Goal: Task Accomplishment & Management: Use online tool/utility

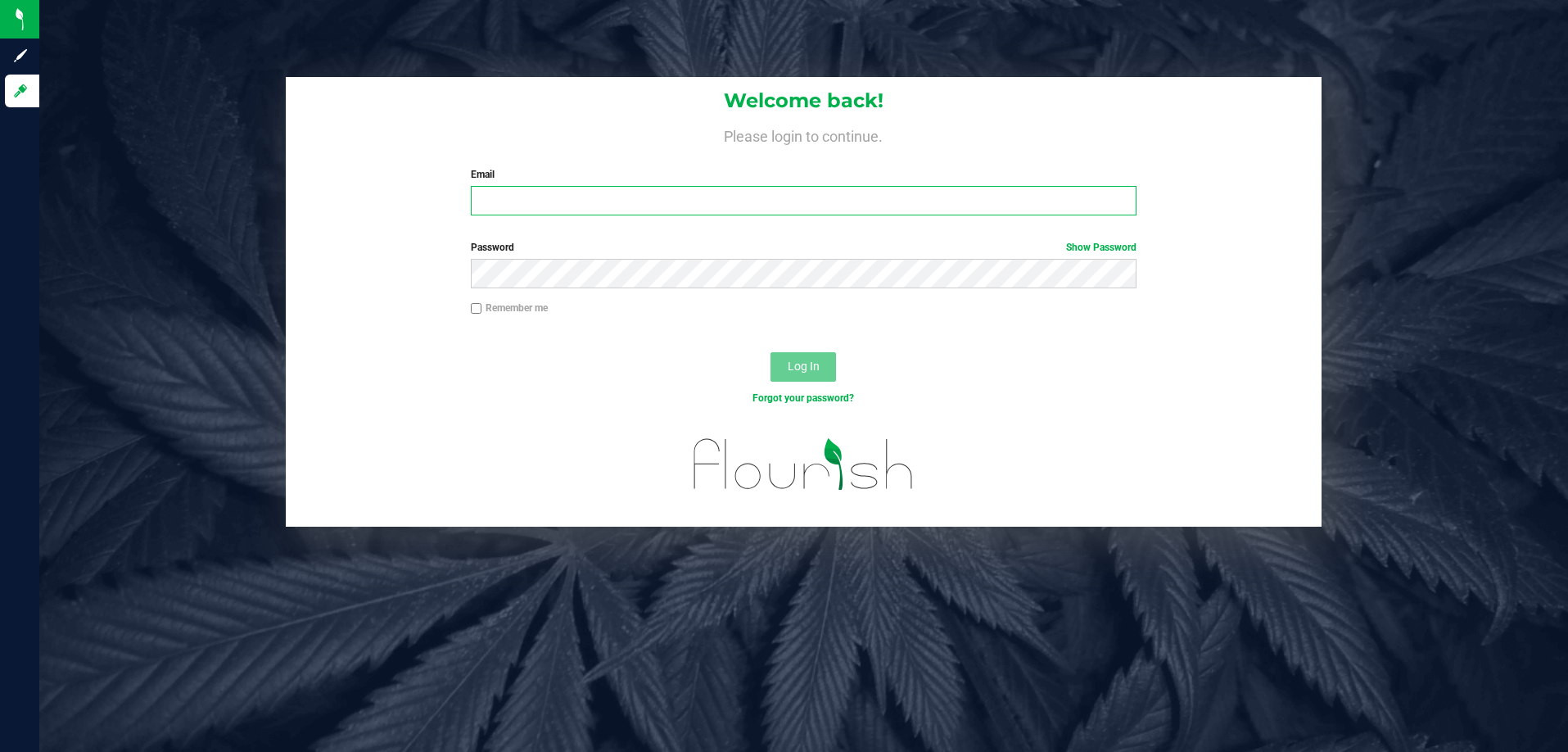
click at [694, 208] on input "Email" at bounding box center [803, 201] width 666 height 29
type input "[EMAIL_ADDRESS][DOMAIN_NAME]"
click at [770, 353] on button "Log In" at bounding box center [803, 367] width 65 height 29
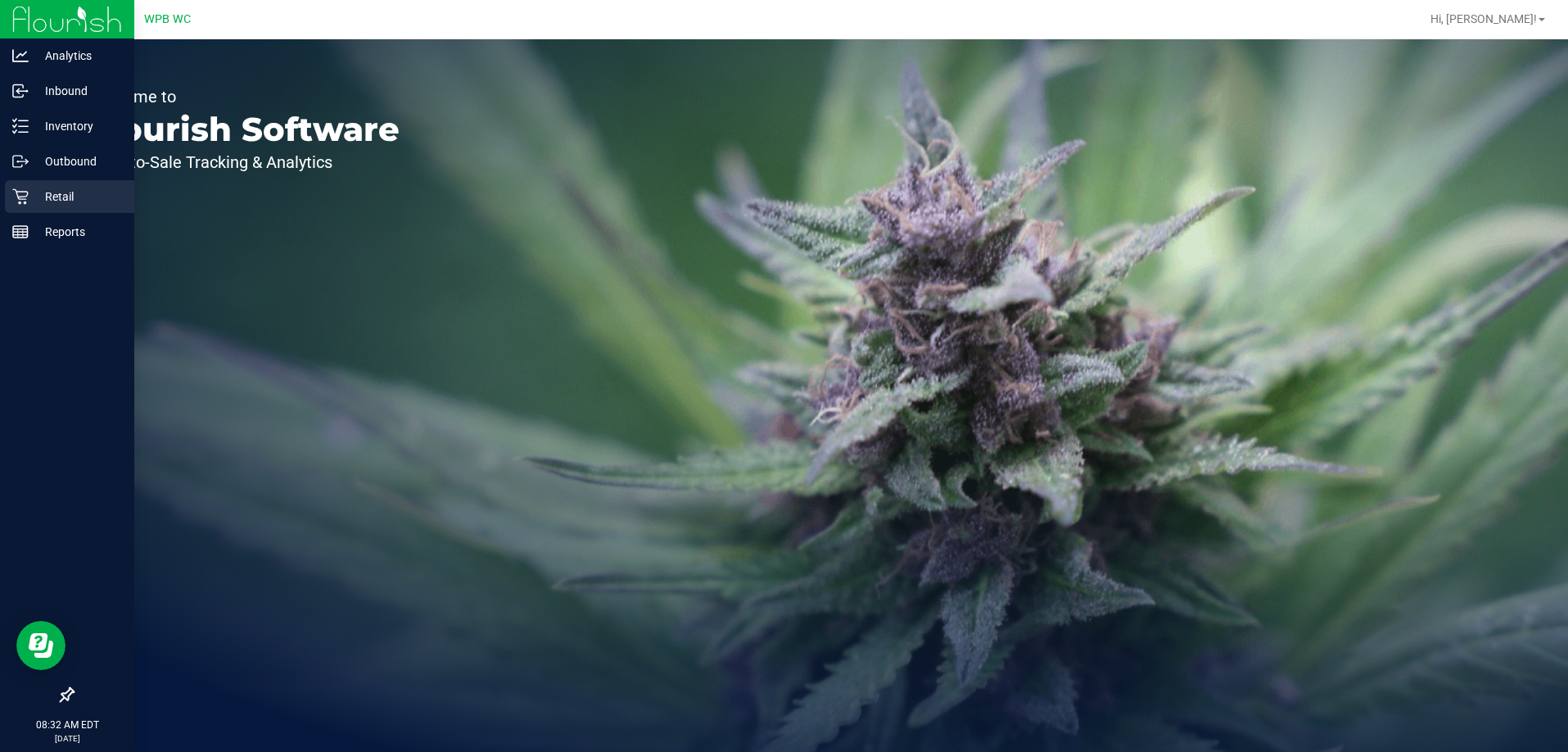
click at [33, 197] on p "Retail" at bounding box center [77, 197] width 98 height 19
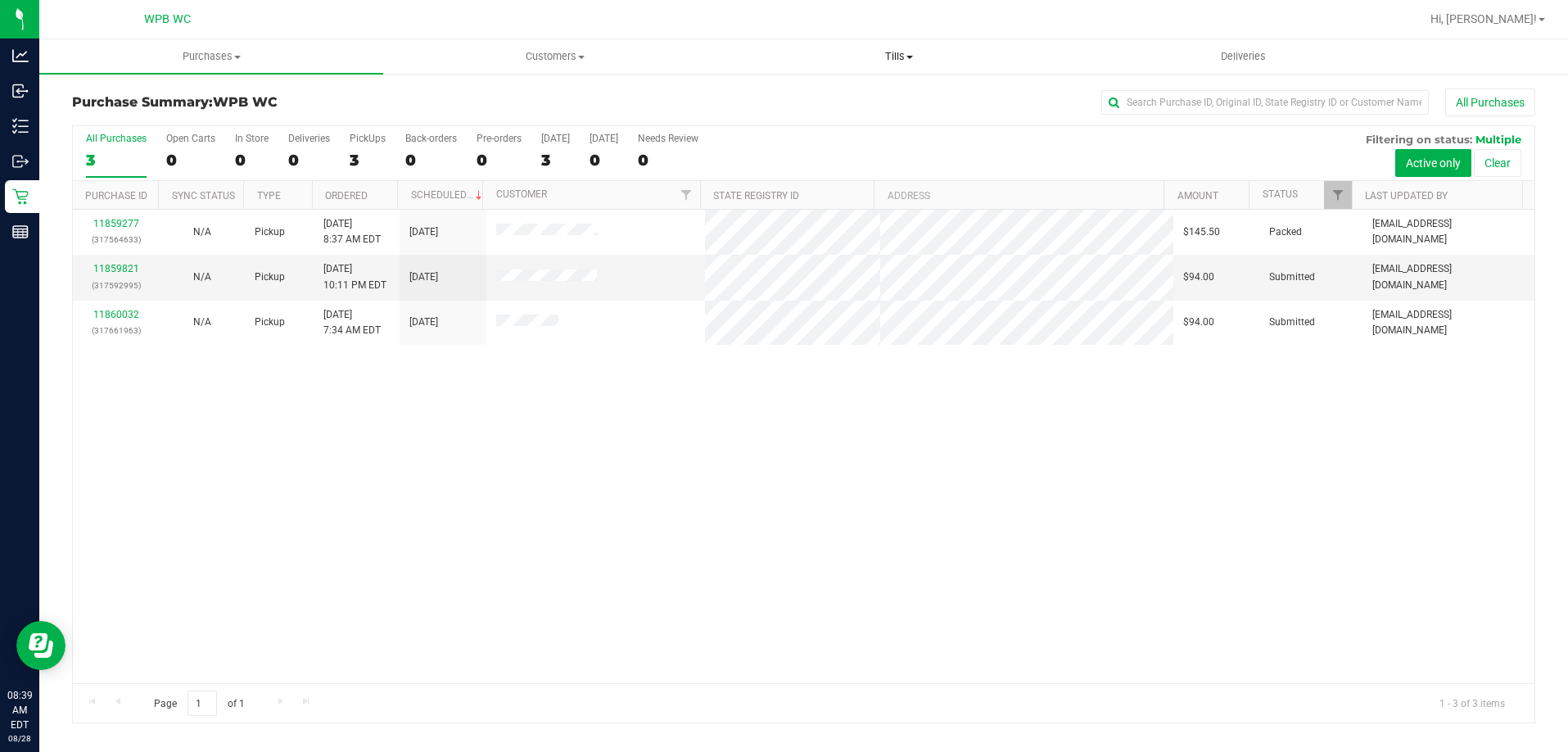
click at [914, 54] on span "Tills" at bounding box center [898, 56] width 342 height 15
click at [888, 97] on li "Manage tills" at bounding box center [899, 99] width 344 height 19
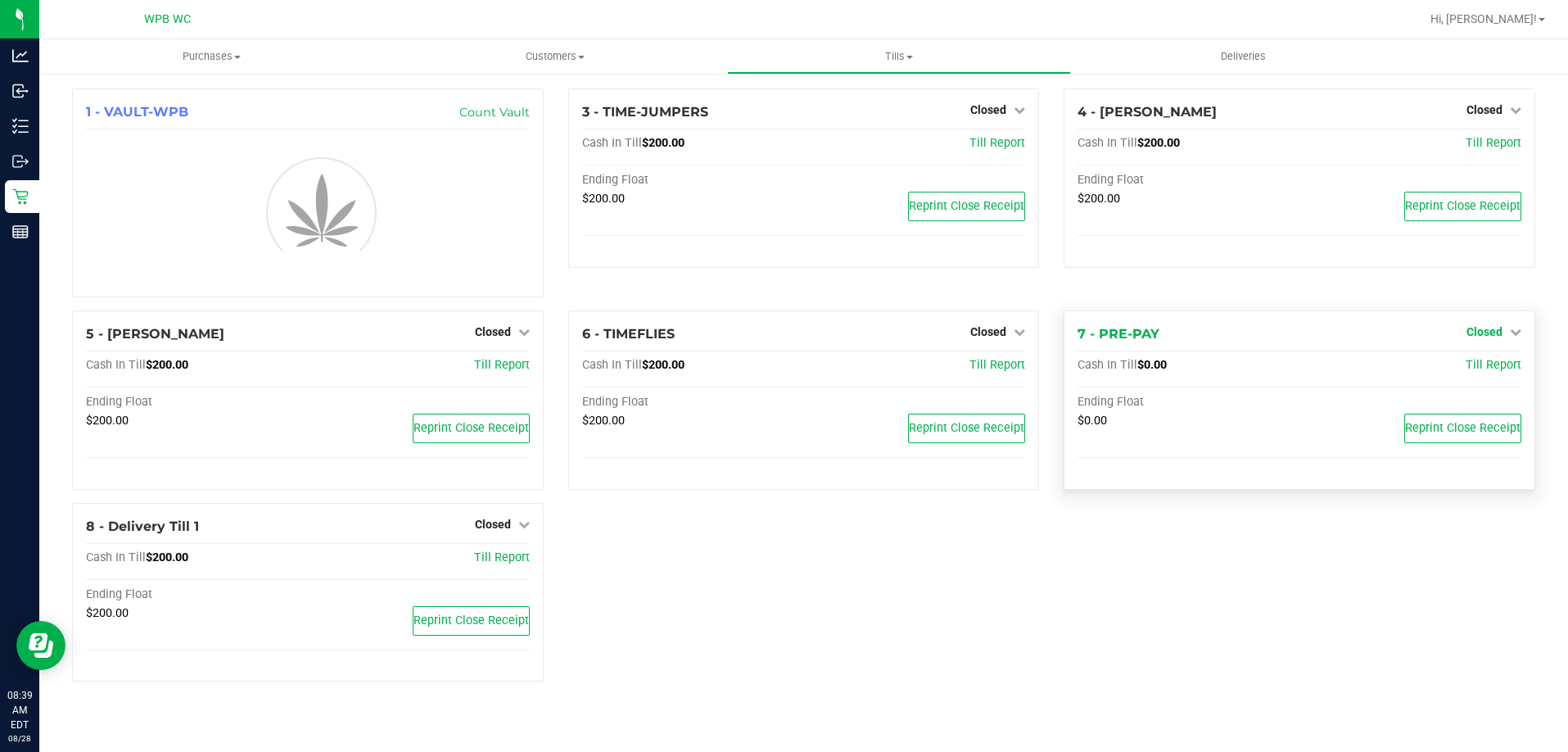
click at [1512, 329] on div "1 - VAULT-WPB Count Vault 3 - TIME-JUMPERS Closed Open Till Cash In Till $200.0…" at bounding box center [803, 392] width 1488 height 606
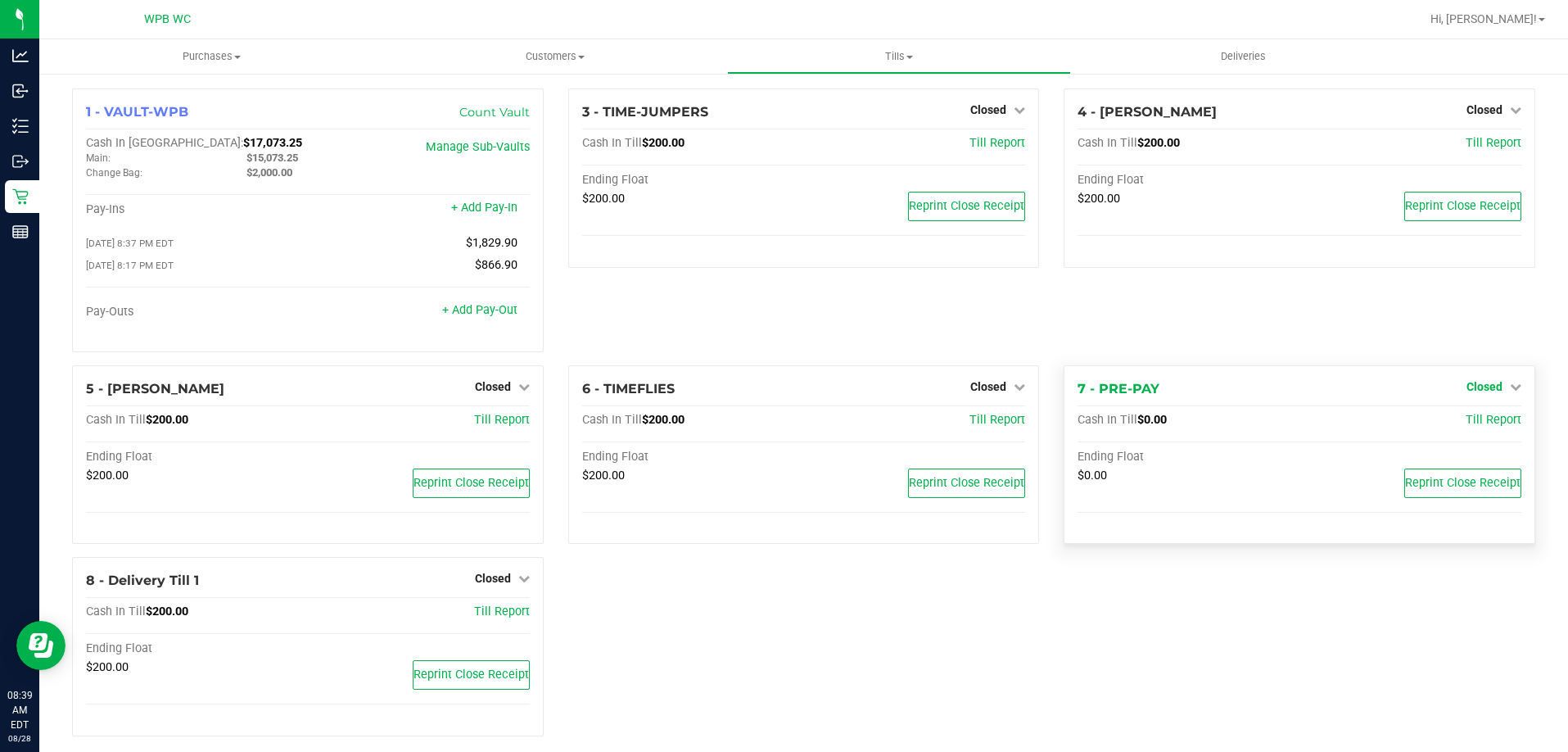
click at [1476, 394] on span "Closed" at bounding box center [1484, 386] width 36 height 13
click at [1463, 427] on link "Open Till" at bounding box center [1484, 420] width 44 height 13
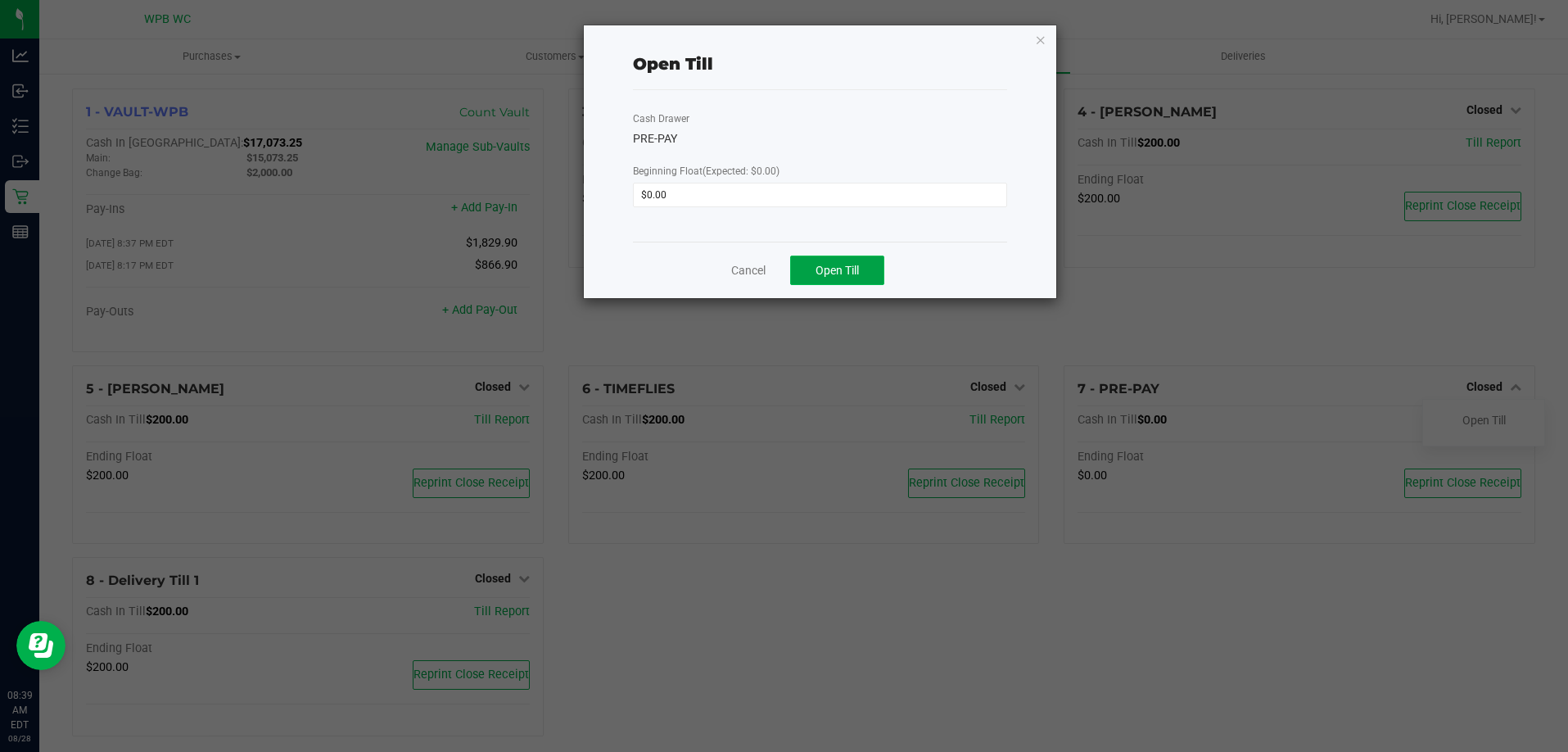
click at [790, 282] on button "Open Till" at bounding box center [837, 270] width 94 height 29
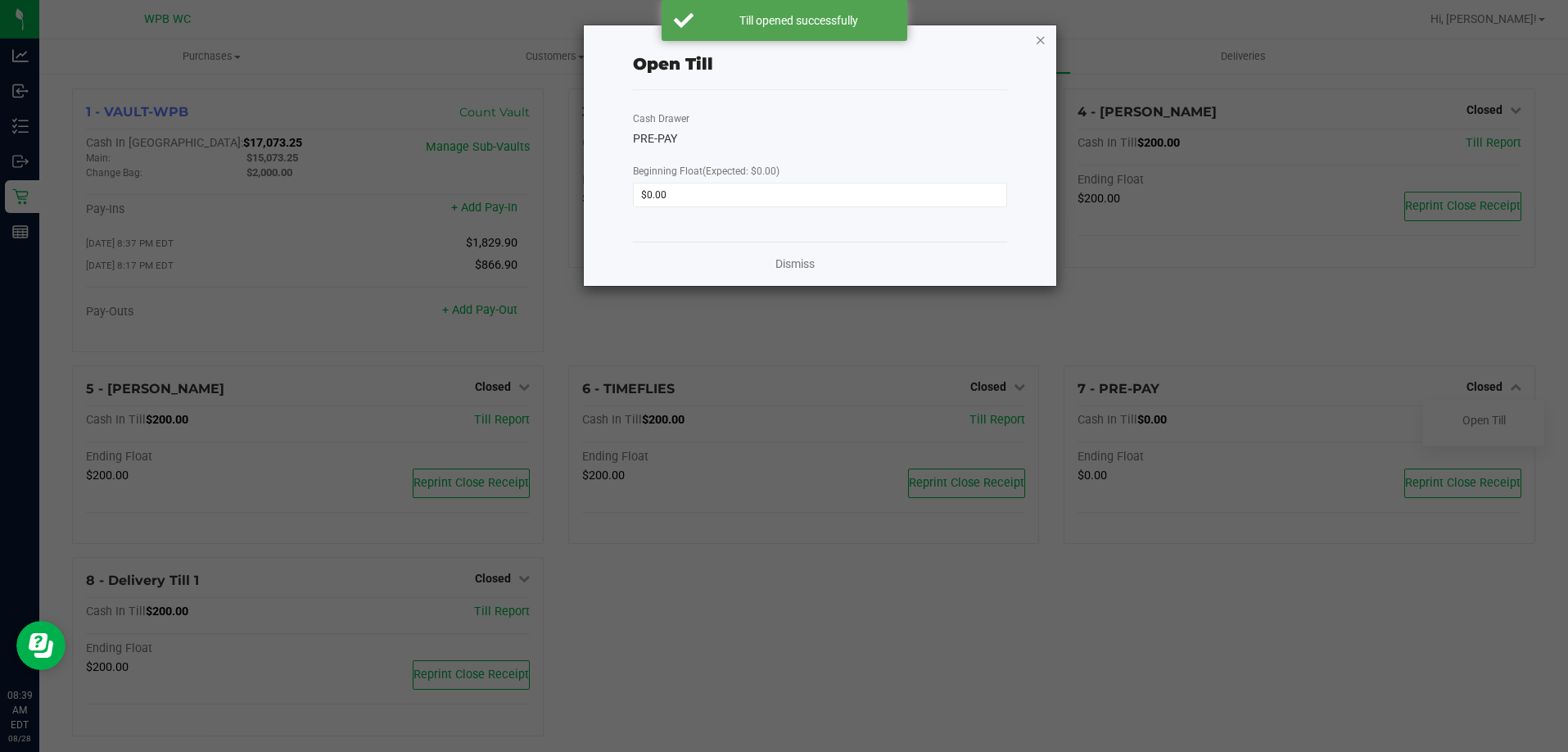
click at [1039, 34] on icon "button" at bounding box center [1041, 39] width 12 height 19
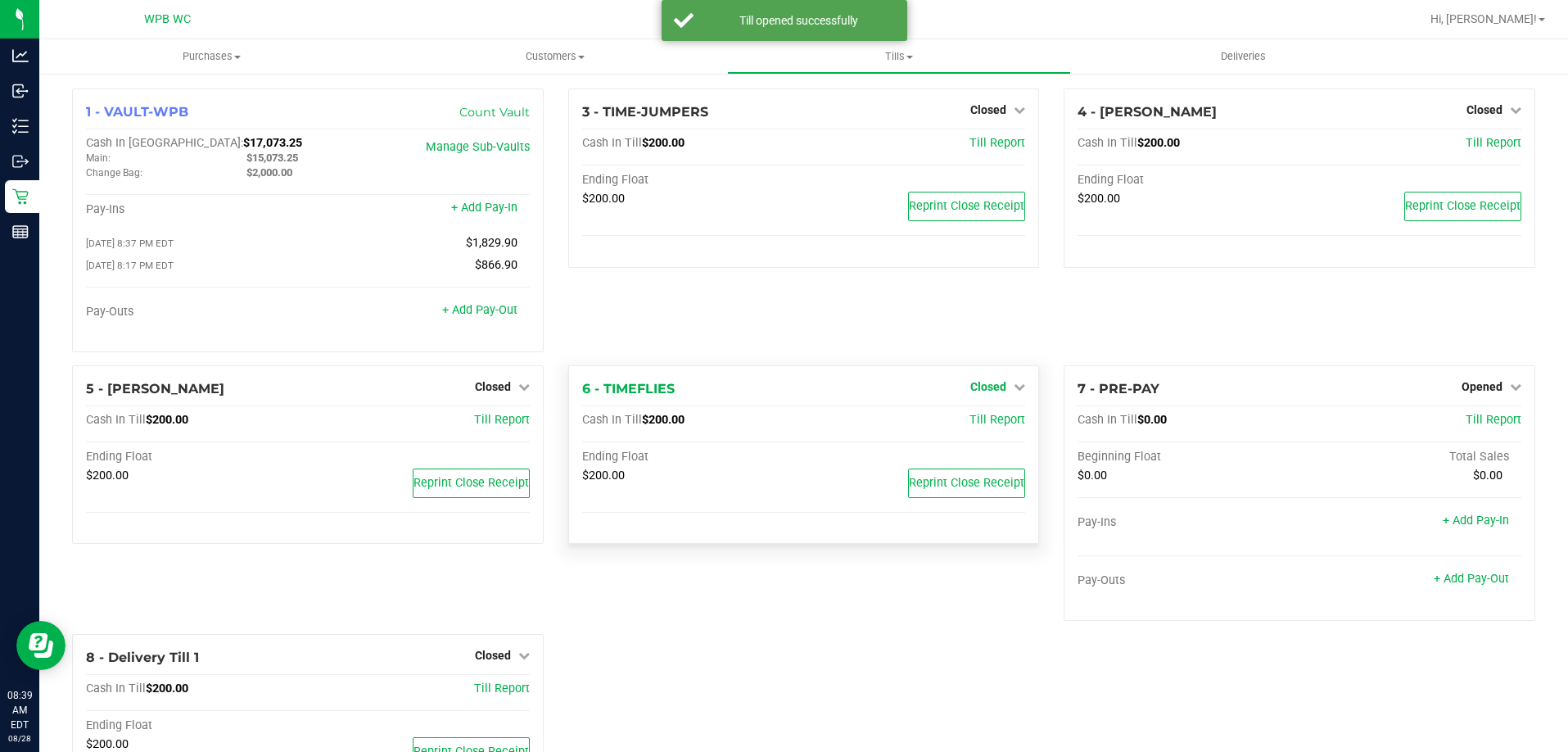
click at [995, 385] on span "Closed" at bounding box center [988, 386] width 36 height 13
click at [993, 427] on link "Open Till" at bounding box center [988, 420] width 44 height 13
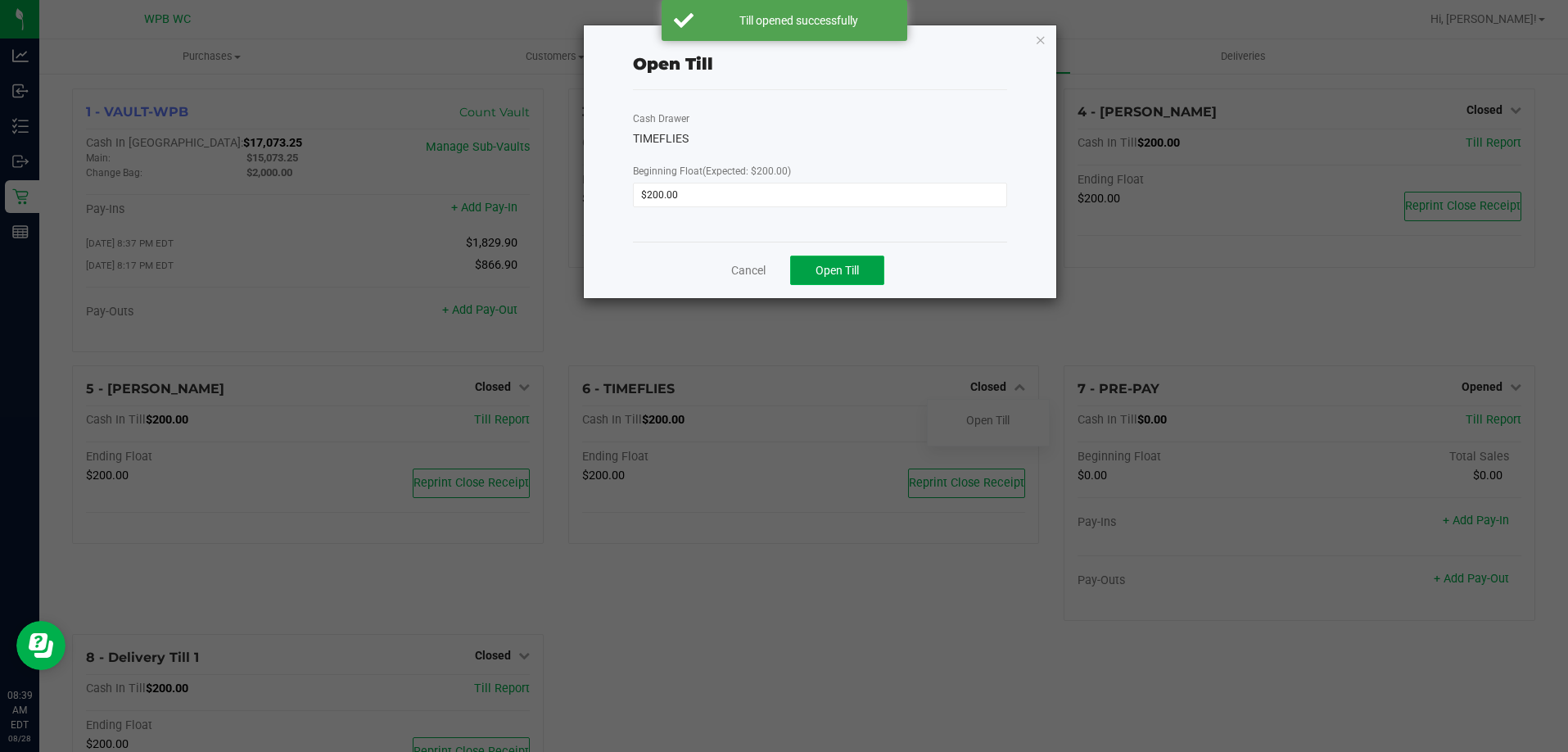
click at [820, 260] on button "Open Till" at bounding box center [837, 270] width 94 height 29
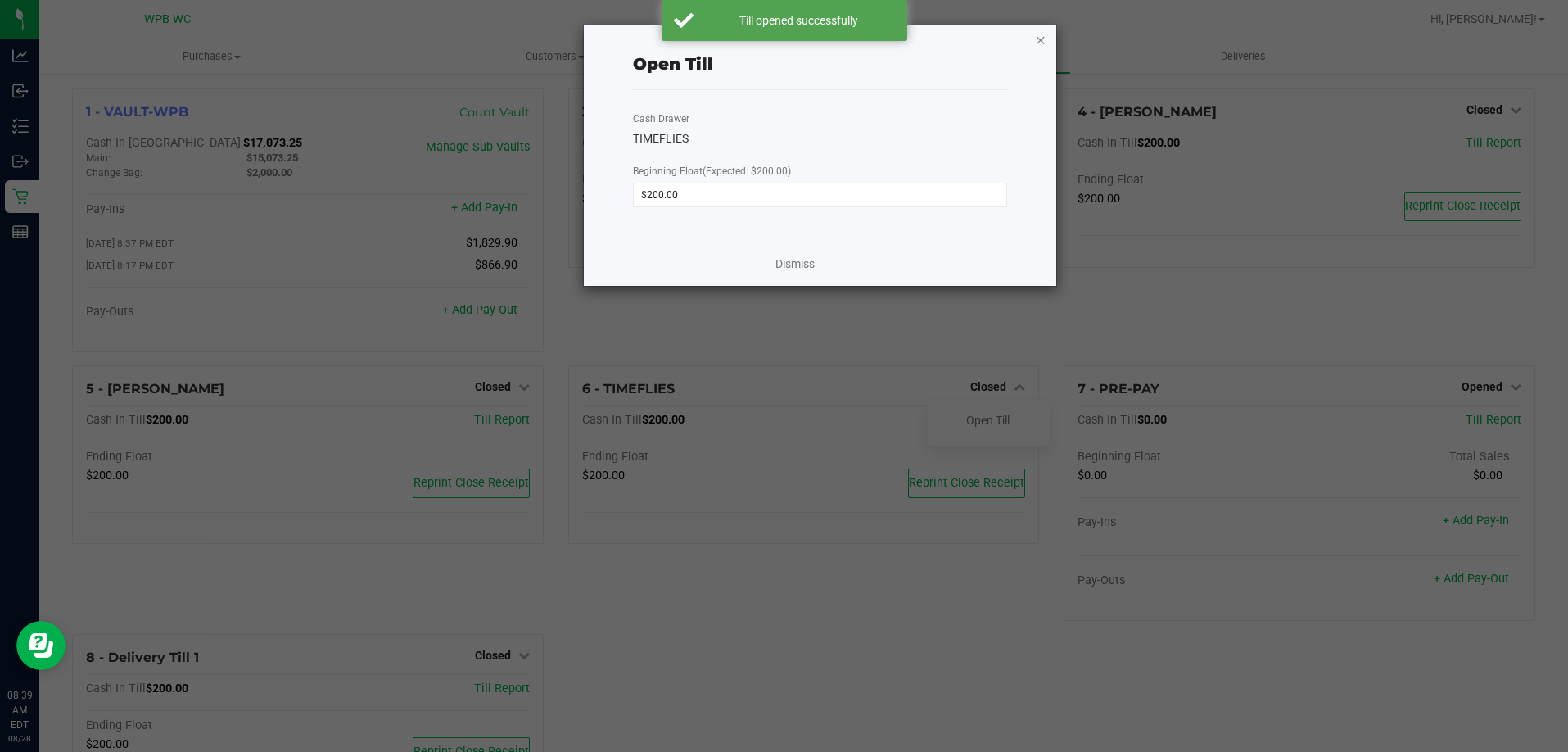
click at [1043, 37] on icon "button" at bounding box center [1041, 39] width 12 height 19
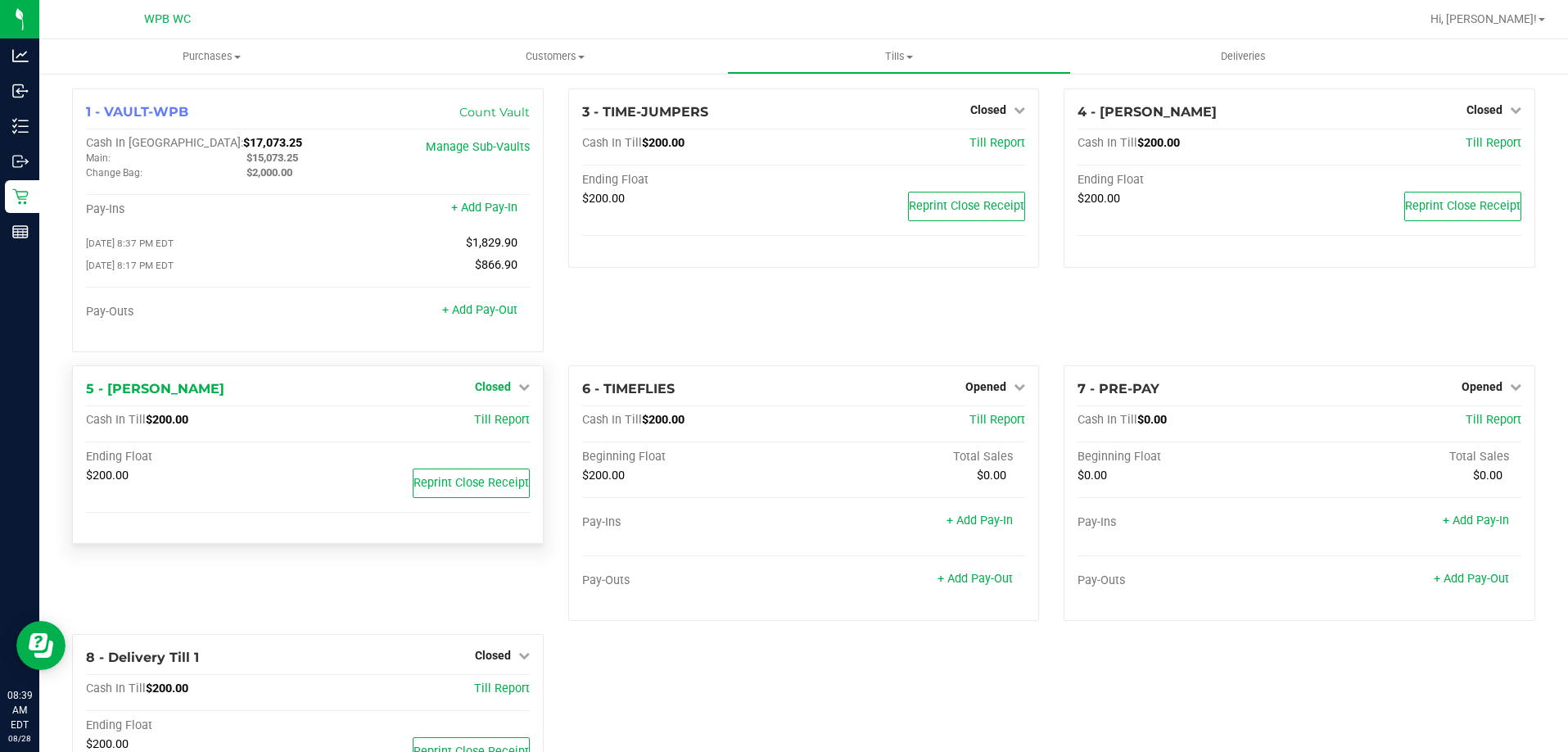
click at [512, 393] on link "Closed" at bounding box center [503, 386] width 55 height 13
click at [511, 417] on div "Open Till" at bounding box center [492, 420] width 121 height 20
click at [509, 418] on link "Open Till" at bounding box center [492, 420] width 44 height 13
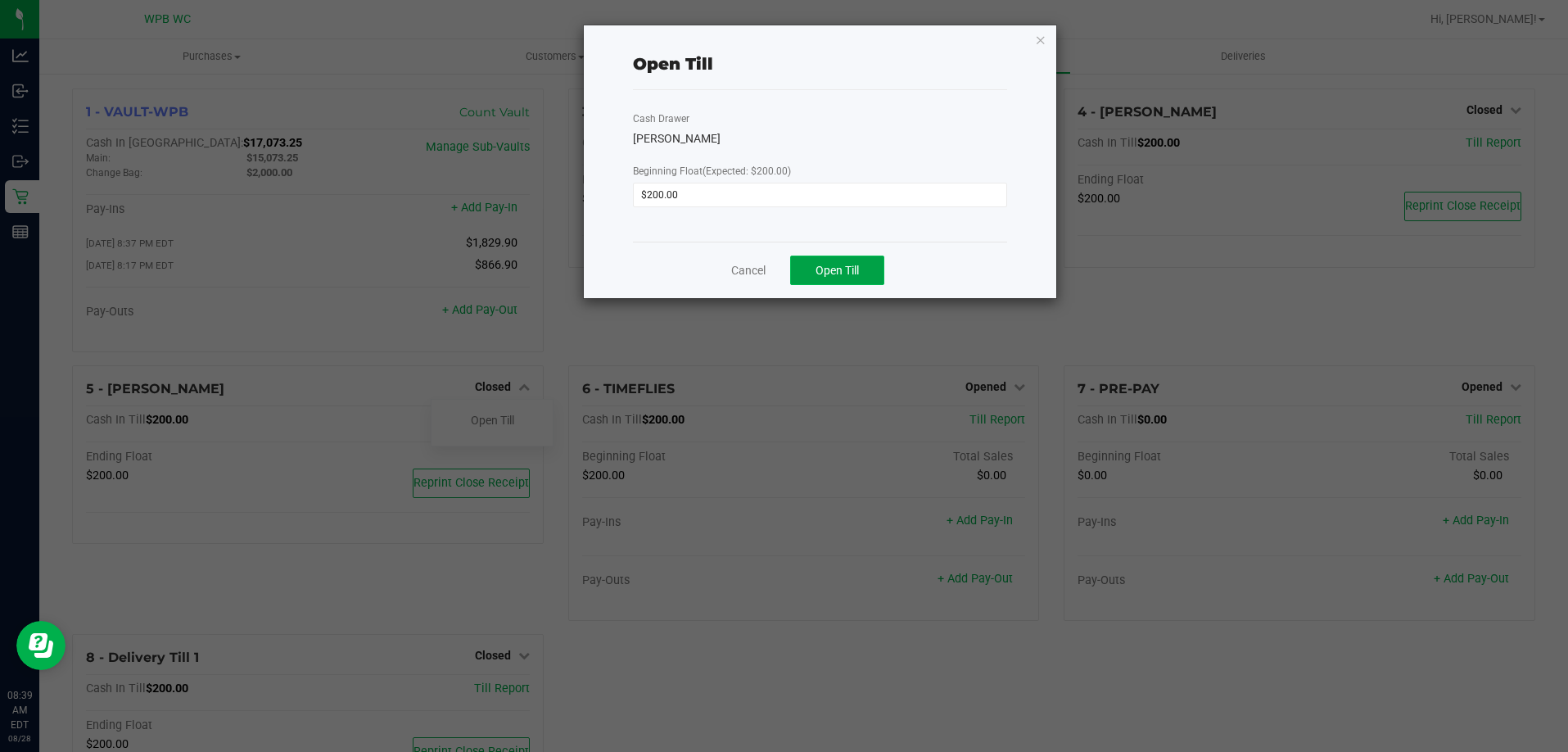
click at [878, 275] on button "Open Till" at bounding box center [837, 270] width 94 height 29
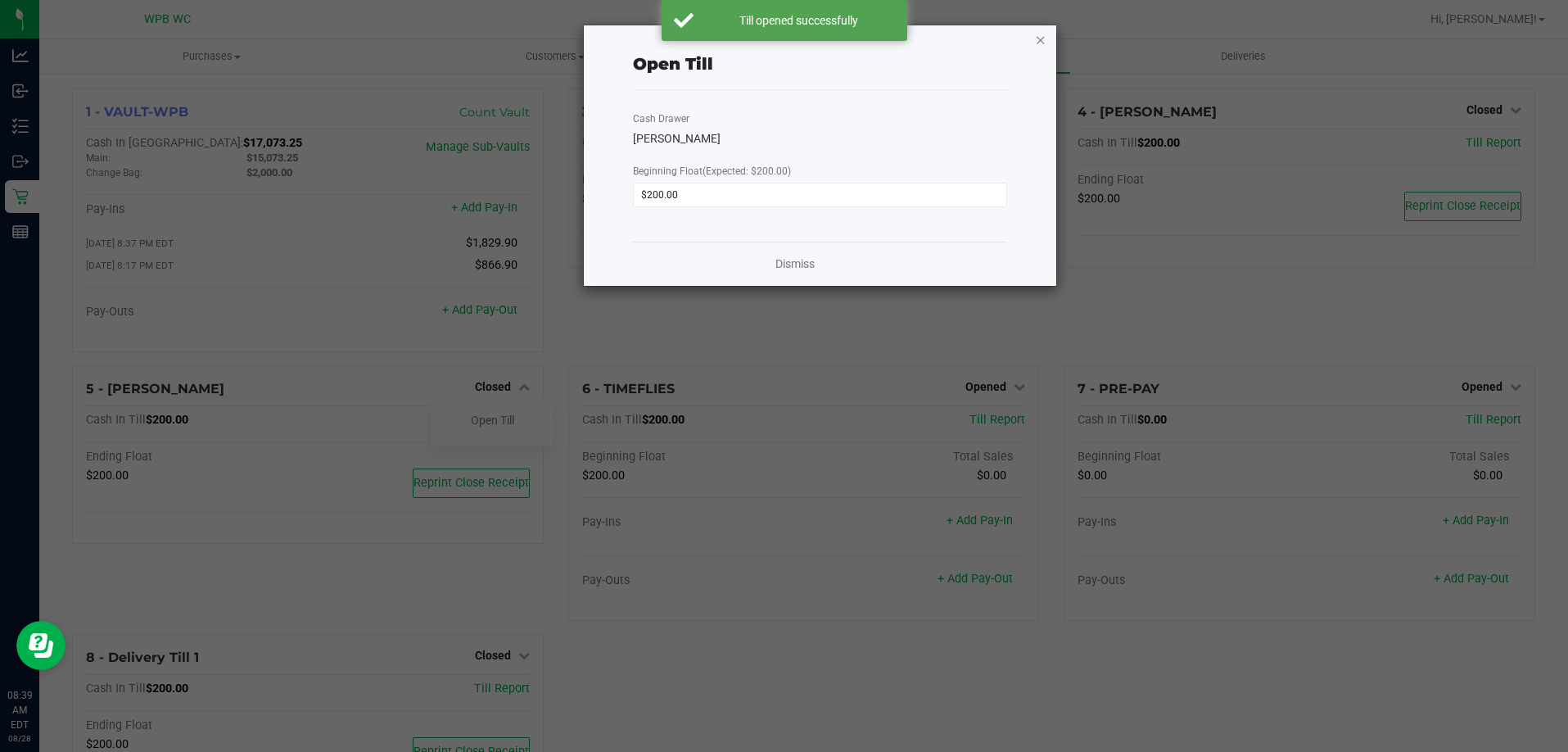
click at [1044, 40] on icon "button" at bounding box center [1041, 39] width 12 height 19
